Goal: Task Accomplishment & Management: Manage account settings

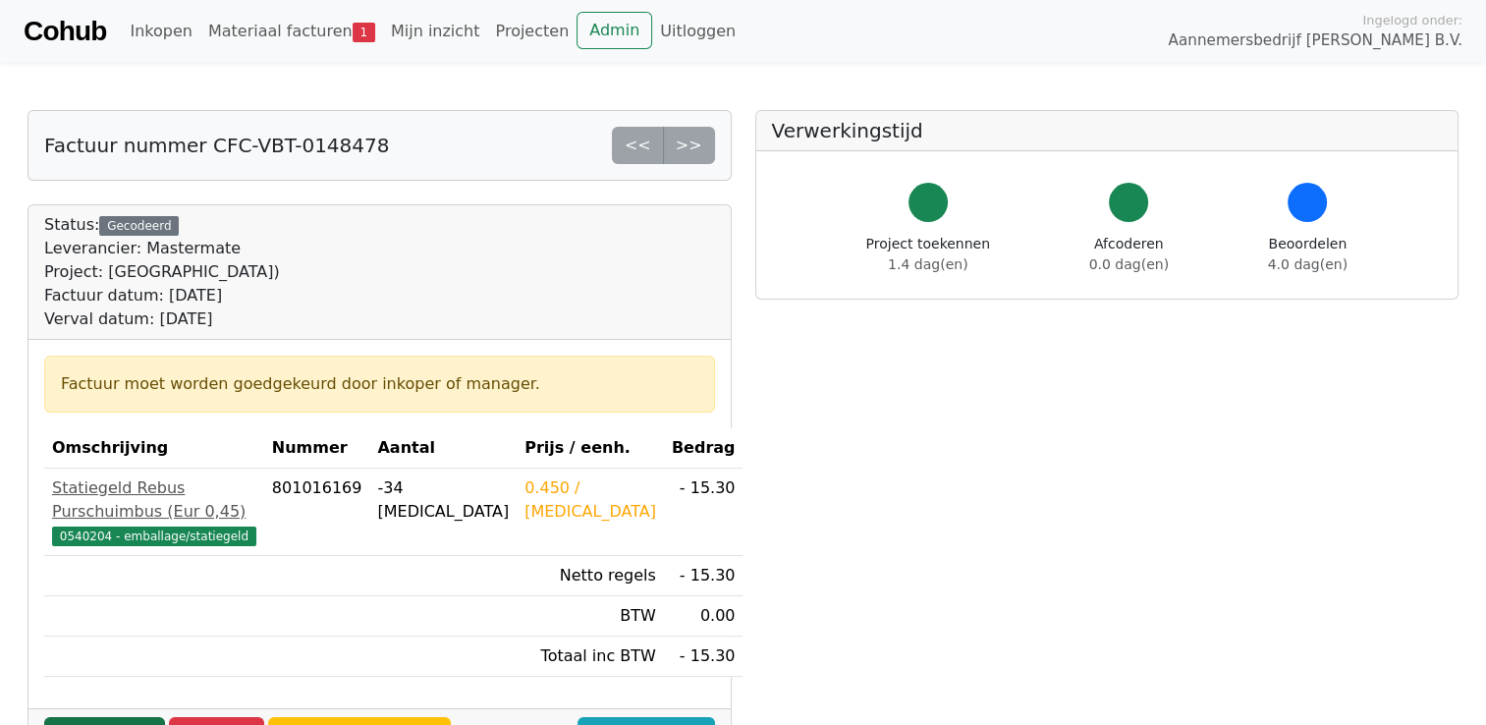
click at [111, 717] on link "Goedkeuren" at bounding box center [104, 735] width 121 height 37
